Goal: Task Accomplishment & Management: Manage account settings

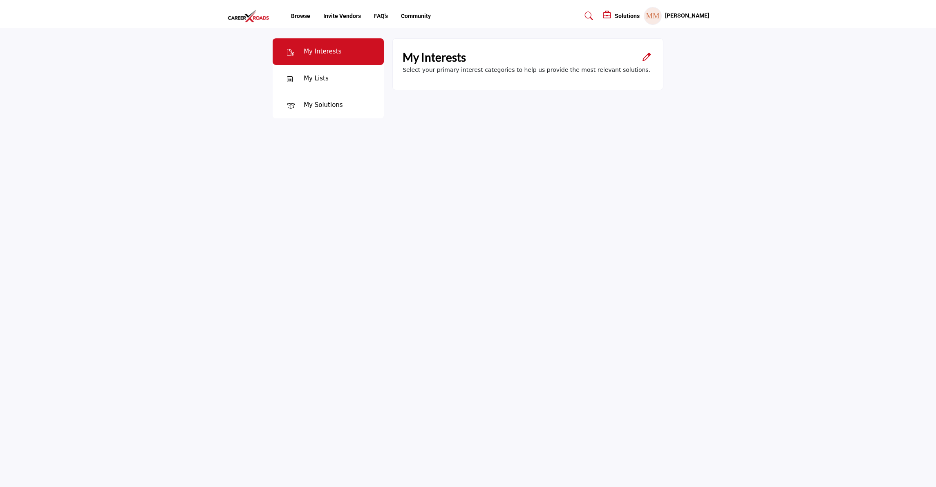
click at [674, 15] on h5 "[PERSON_NAME]" at bounding box center [687, 16] width 44 height 8
click at [682, 132] on span "Sign Out" at bounding box center [675, 129] width 23 height 9
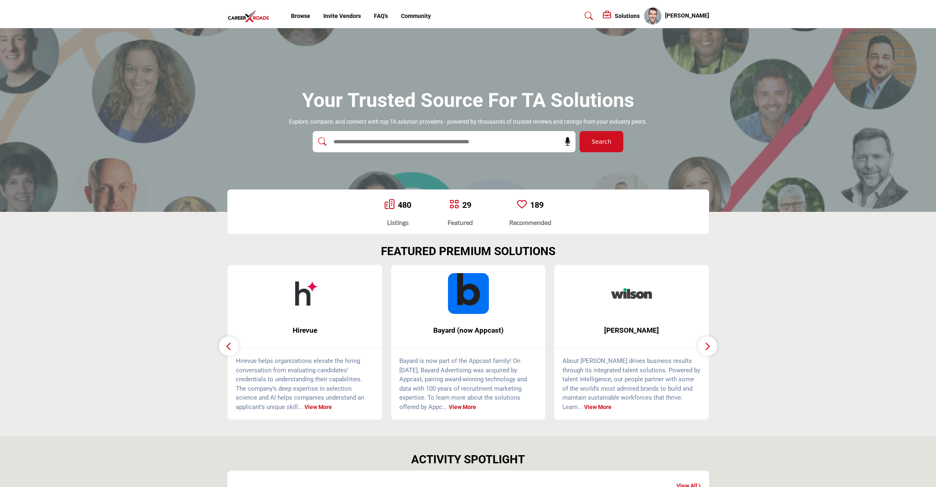
click at [680, 18] on h5 "[PERSON_NAME]" at bounding box center [687, 16] width 44 height 8
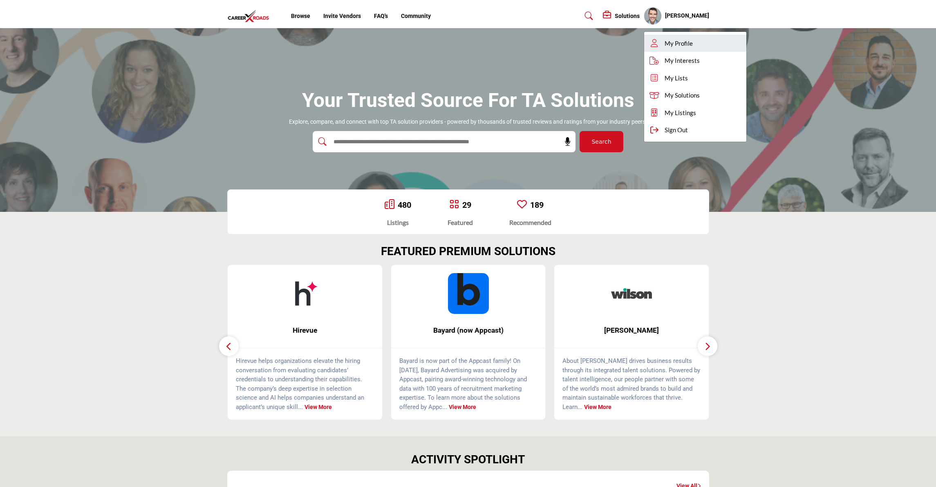
click at [680, 39] on span "My Profile" at bounding box center [678, 43] width 28 height 9
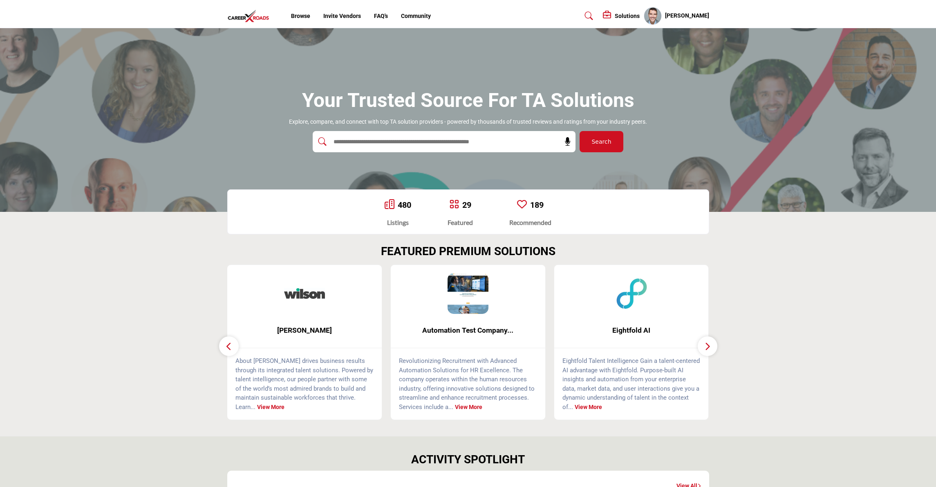
click at [653, 17] on profile-featured-6e9ac4de-954b-4504-a9fa-b31bf6a7f502 "Show hide supplier dropdown" at bounding box center [653, 16] width 18 height 18
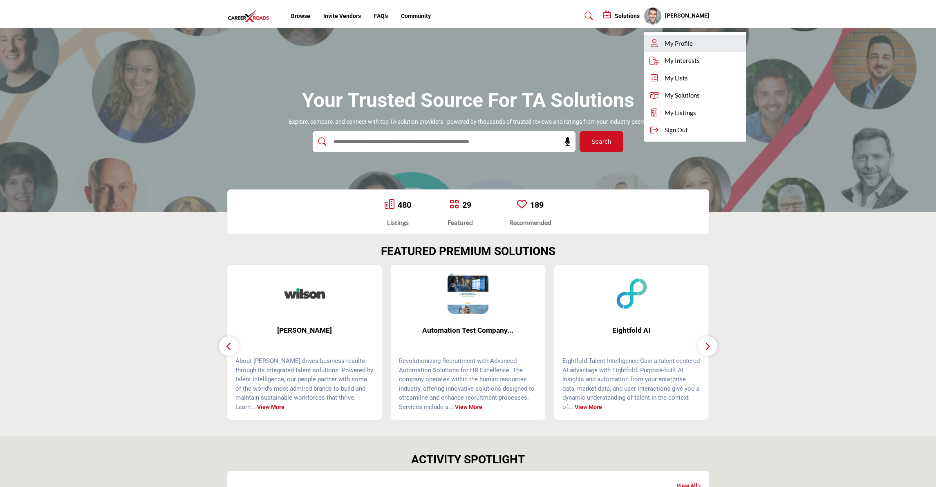
click at [675, 42] on span "My Profile" at bounding box center [678, 43] width 28 height 9
